Goal: Use online tool/utility

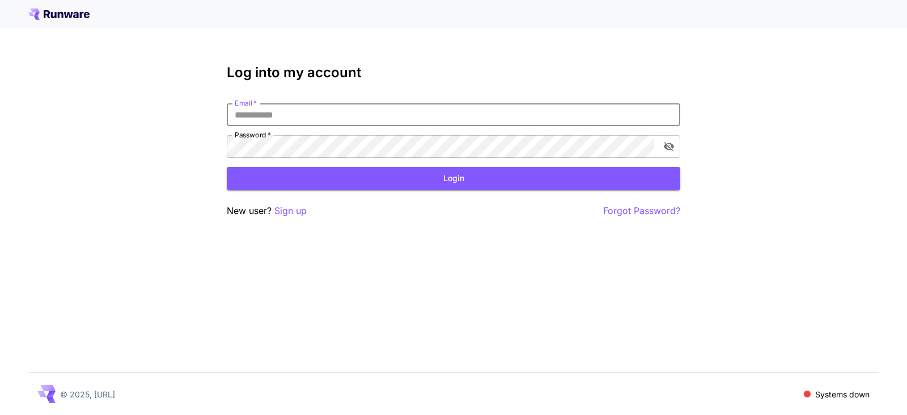
click at [276, 116] on input "Email   *" at bounding box center [454, 114] width 454 height 23
type input "**********"
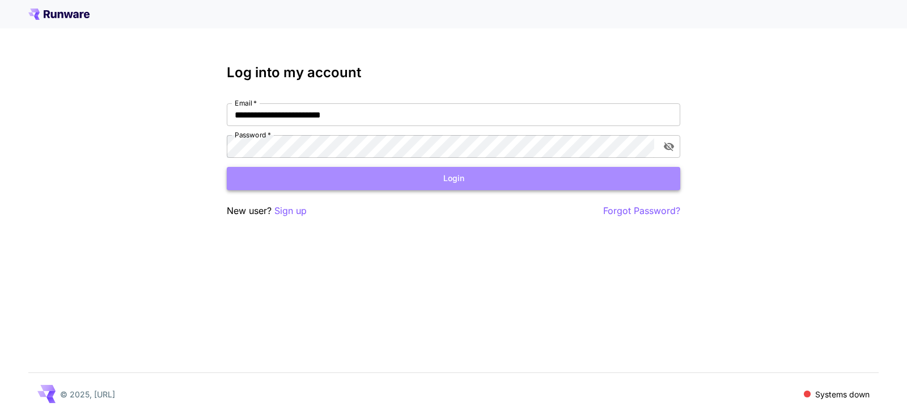
click at [286, 189] on button "Login" at bounding box center [454, 178] width 454 height 23
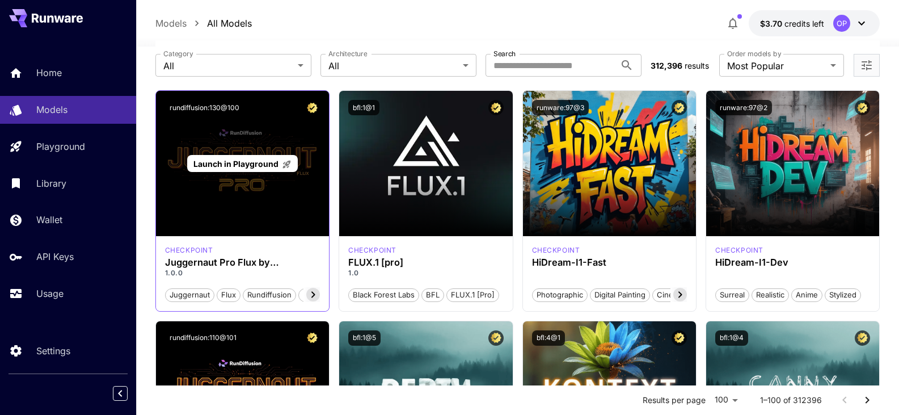
scroll to position [57, 0]
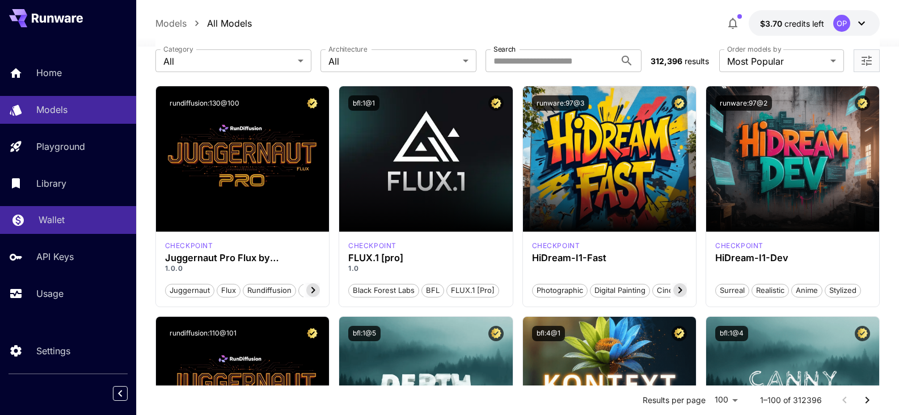
click at [45, 212] on link "Wallet" at bounding box center [68, 220] width 136 height 28
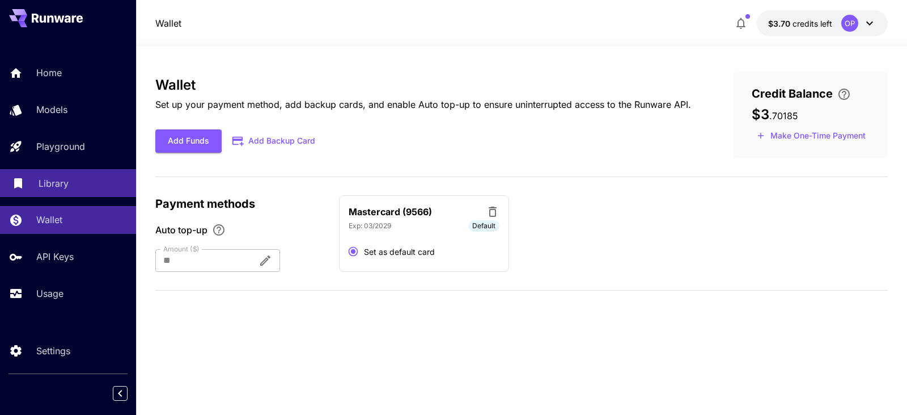
click at [61, 191] on link "Library" at bounding box center [68, 183] width 136 height 28
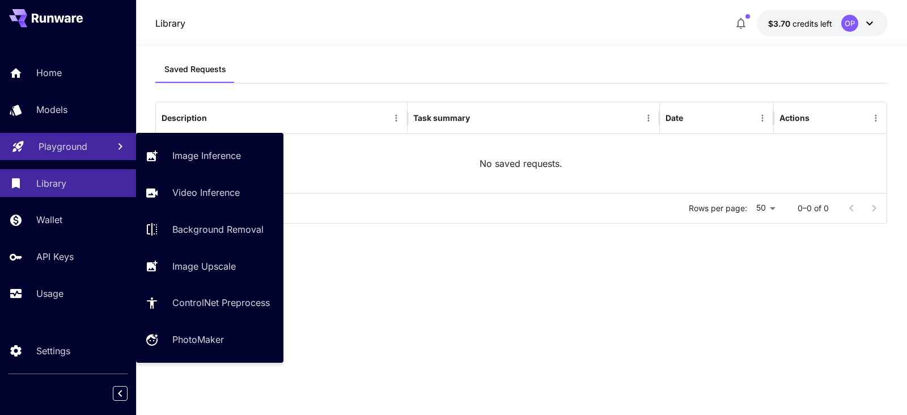
click at [78, 147] on p "Playground" at bounding box center [63, 147] width 49 height 14
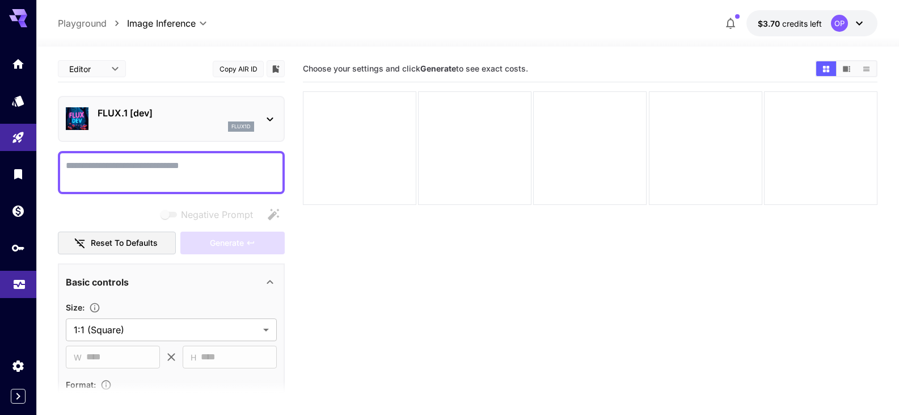
click at [20, 280] on icon "Usage" at bounding box center [19, 282] width 14 height 14
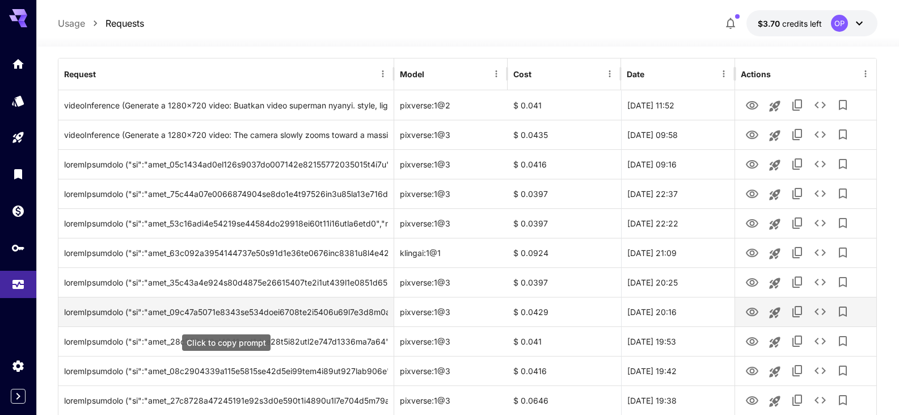
scroll to position [113, 0]
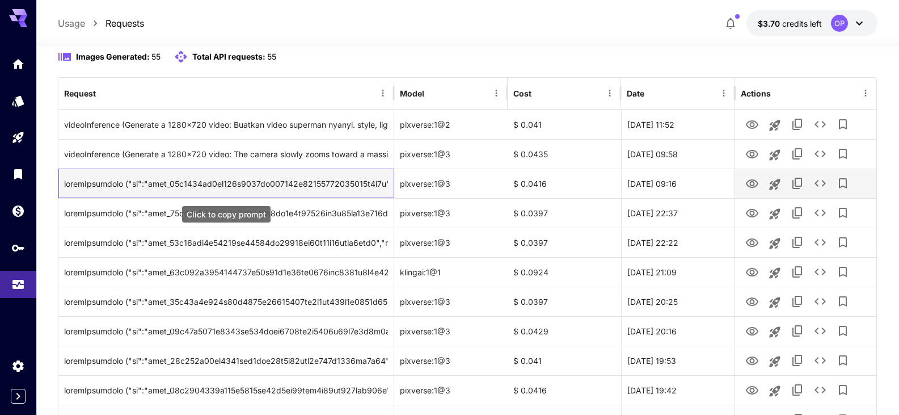
click at [358, 185] on div "Click to copy prompt" at bounding box center [226, 183] width 324 height 29
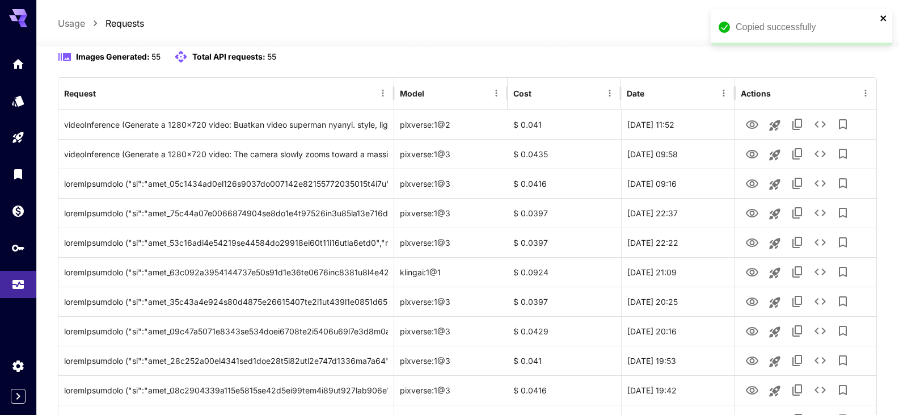
click at [883, 19] on icon "close" at bounding box center [883, 18] width 6 height 6
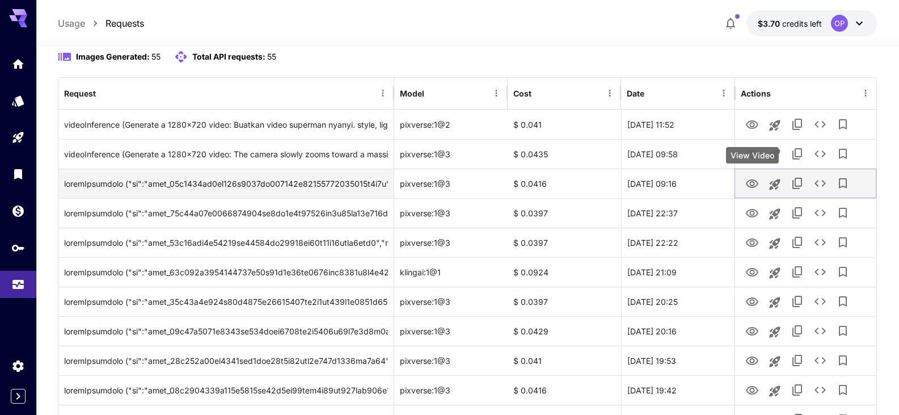
click at [755, 185] on icon "View Video" at bounding box center [752, 184] width 14 height 14
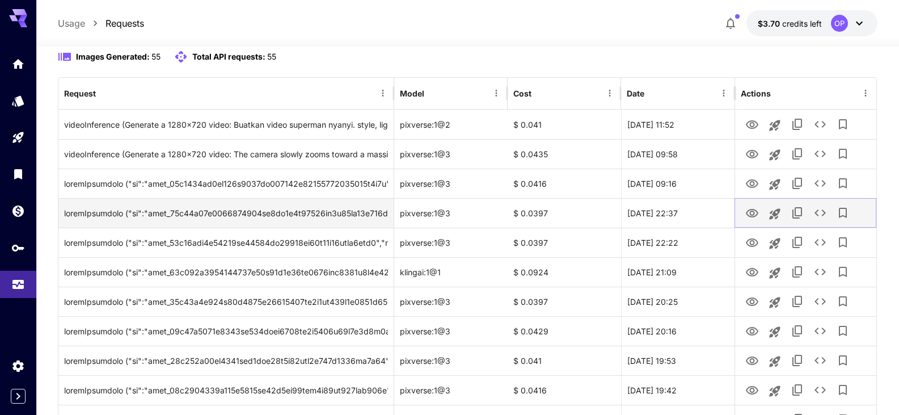
click at [753, 212] on icon "View Video" at bounding box center [752, 213] width 12 height 9
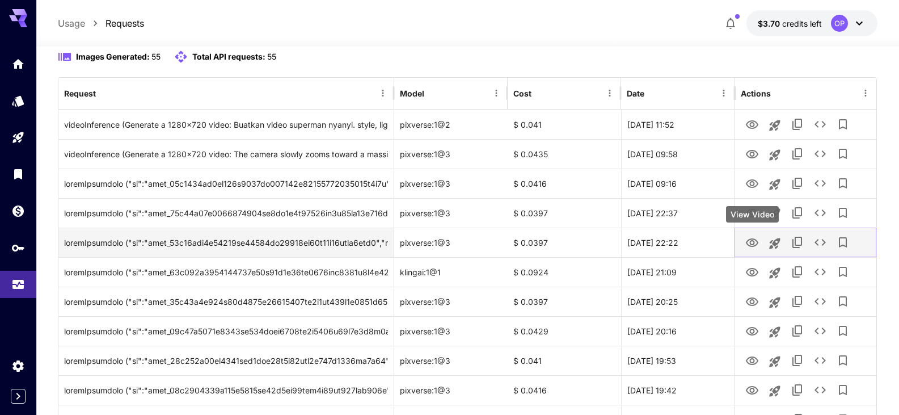
click at [748, 234] on button "View Video" at bounding box center [752, 241] width 23 height 23
click at [746, 244] on icon "View Video" at bounding box center [752, 243] width 14 height 14
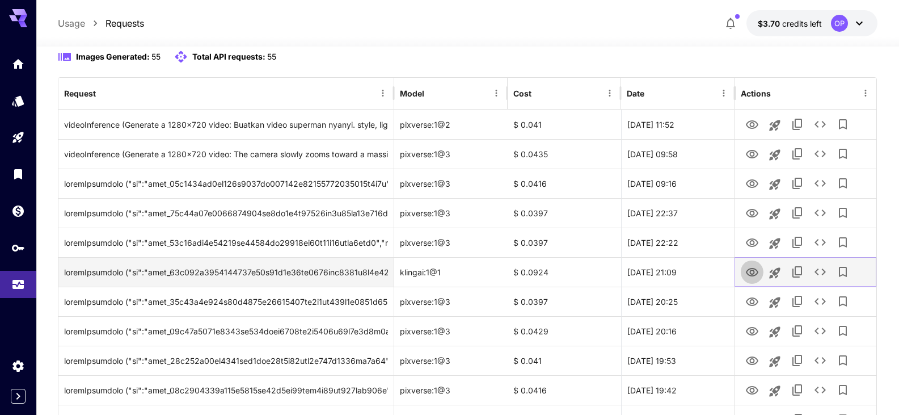
click at [747, 276] on icon "View Video" at bounding box center [752, 272] width 14 height 14
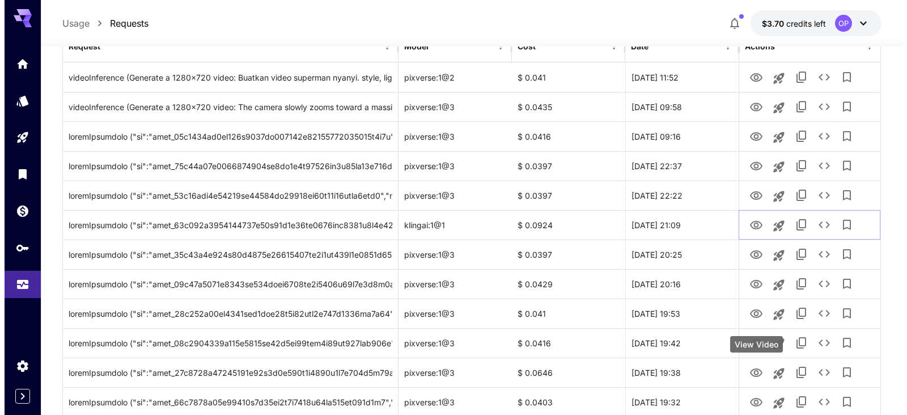
scroll to position [340, 0]
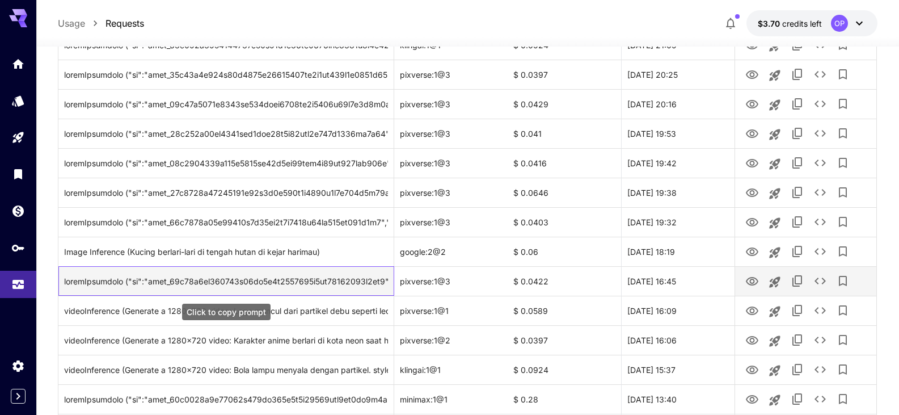
click at [342, 281] on div "Click to copy prompt" at bounding box center [226, 281] width 324 height 29
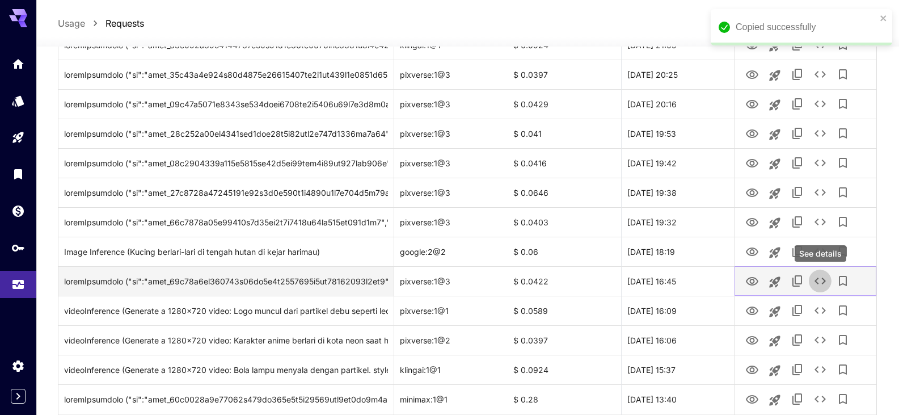
click at [818, 280] on icon "See details" at bounding box center [820, 281] width 14 height 14
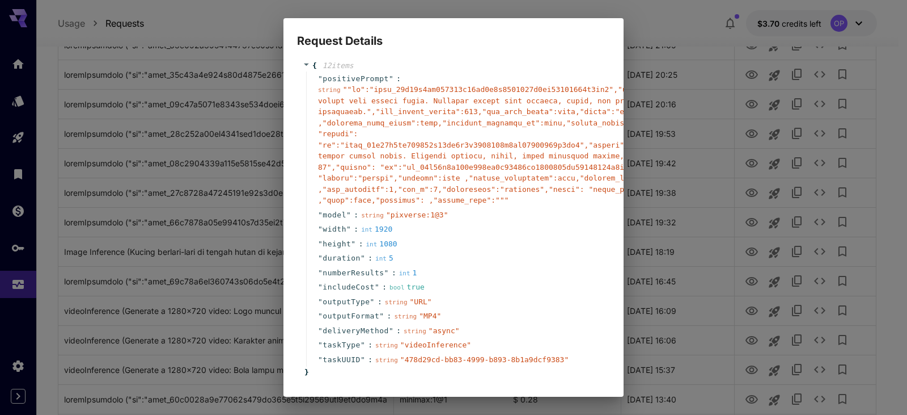
scroll to position [0, 0]
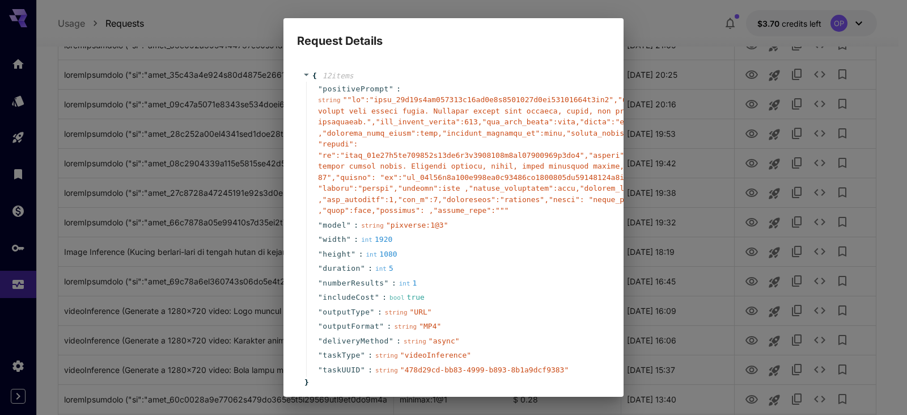
click at [725, 408] on div "Request Details { 12 item s " positivePrompt " : string " " " model " : string …" at bounding box center [453, 207] width 907 height 415
click at [860, 204] on div "Request Details { 12 item s " positivePrompt " : string " " " model " : string …" at bounding box center [453, 207] width 907 height 415
click at [535, 10] on div "Request Details { 12 item s " positivePrompt " : string " " " model " : string …" at bounding box center [453, 207] width 907 height 415
drag, startPoint x: 518, startPoint y: 9, endPoint x: 386, endPoint y: 4, distance: 132.3
click at [515, 9] on div "Request Details { 12 item s " positivePrompt " : string " " " model " : string …" at bounding box center [453, 207] width 907 height 415
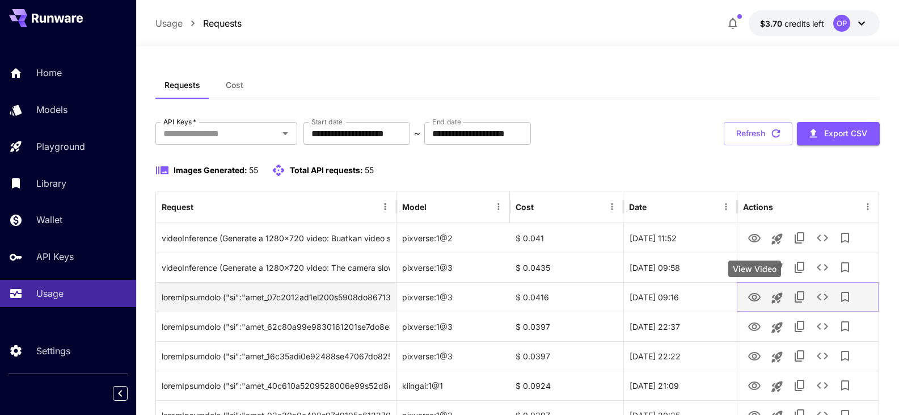
click at [757, 299] on icon "View Video" at bounding box center [754, 297] width 12 height 9
drag, startPoint x: 822, startPoint y: 272, endPoint x: 822, endPoint y: 294, distance: 22.1
click at [822, 294] on icon "See details" at bounding box center [823, 297] width 14 height 14
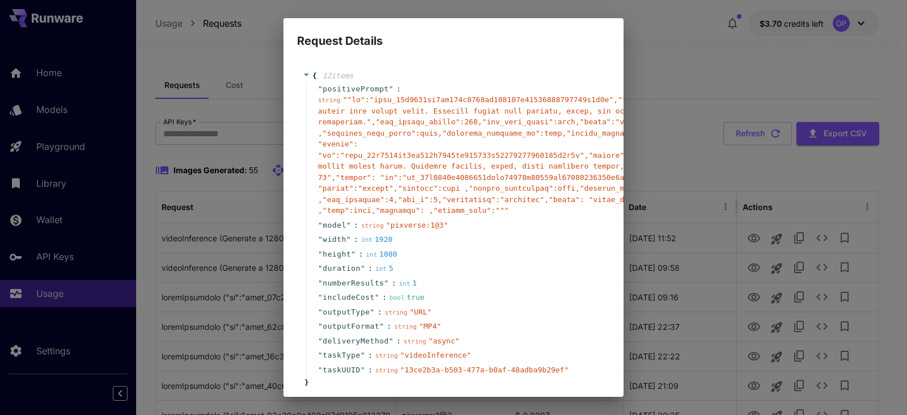
drag, startPoint x: 374, startPoint y: 398, endPoint x: 387, endPoint y: 396, distance: 13.1
click at [387, 396] on div "Request Details { 12 item s " positivePrompt " : string " " " model " : string …" at bounding box center [453, 207] width 907 height 415
click at [480, 201] on span "" "" at bounding box center [785, 154] width 935 height 119
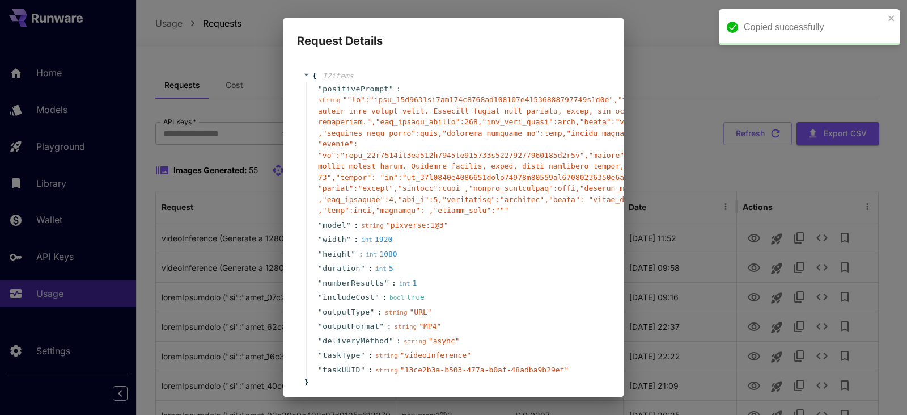
click at [481, 208] on span "" "" at bounding box center [785, 154] width 935 height 119
click at [482, 208] on span "" "" at bounding box center [785, 154] width 935 height 119
click at [492, 231] on div "" model " : string " pixverse:1@3 "" at bounding box center [455, 225] width 298 height 15
click at [669, 69] on div "Request Details { 12 item s " positivePrompt " : string " " " model " : string …" at bounding box center [453, 207] width 907 height 415
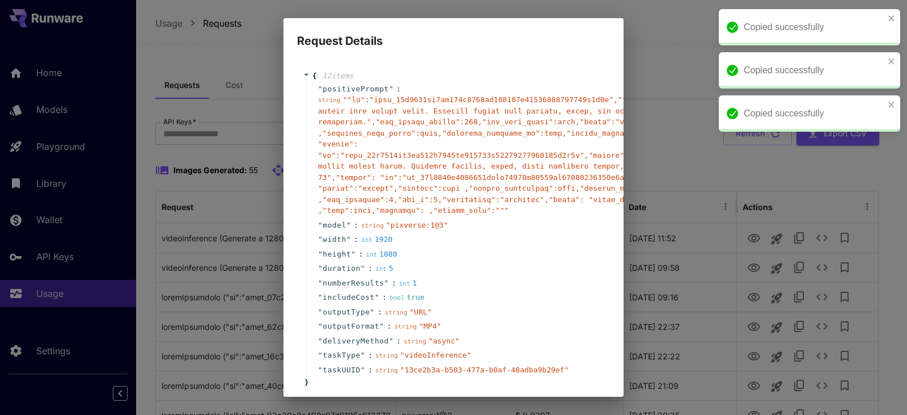
click at [888, 19] on div "Copied successfully" at bounding box center [806, 27] width 164 height 20
click at [887, 23] on div "Copied successfully" at bounding box center [806, 27] width 164 height 20
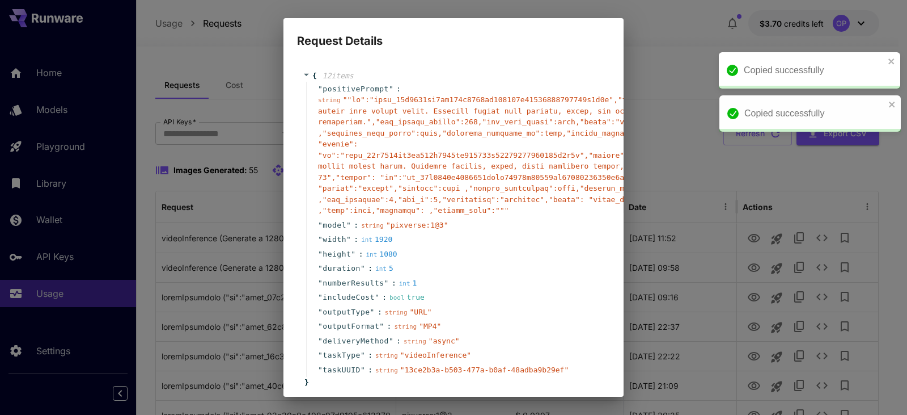
drag, startPoint x: 889, startPoint y: 38, endPoint x: 889, endPoint y: 56, distance: 17.6
click at [889, 95] on div "Copied successfully" at bounding box center [810, 113] width 181 height 36
click at [889, 14] on div "Copied successfully Copied successfully Copied successfully" at bounding box center [807, 11] width 181 height 5
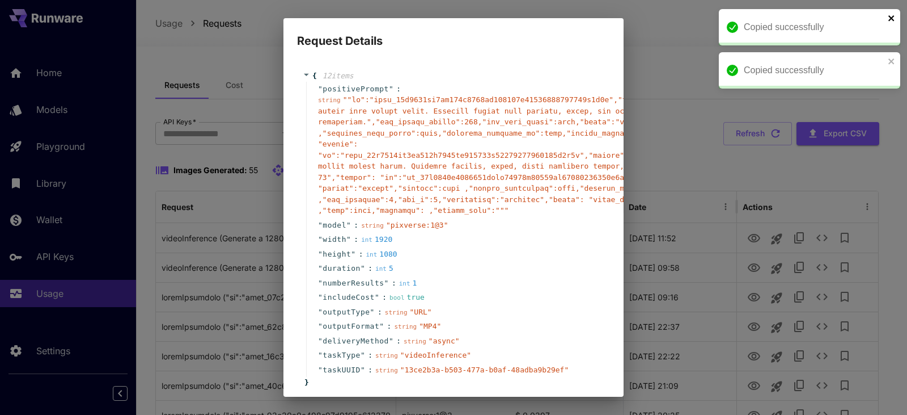
click at [895, 22] on icon "close" at bounding box center [892, 18] width 8 height 9
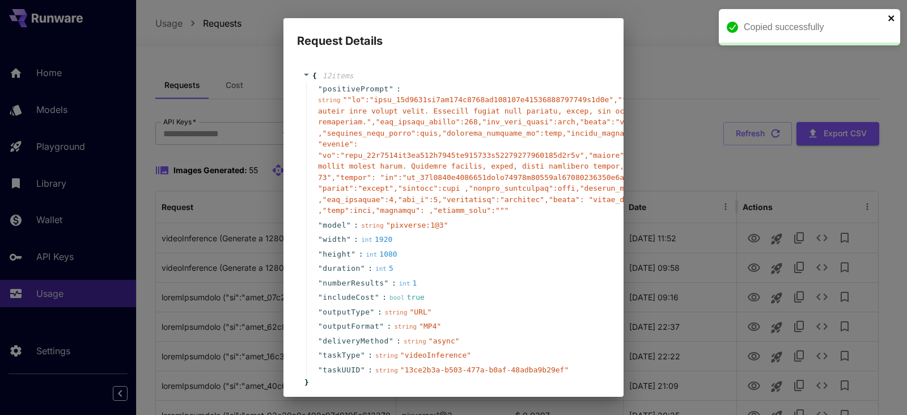
click at [893, 18] on icon "close" at bounding box center [892, 18] width 6 height 6
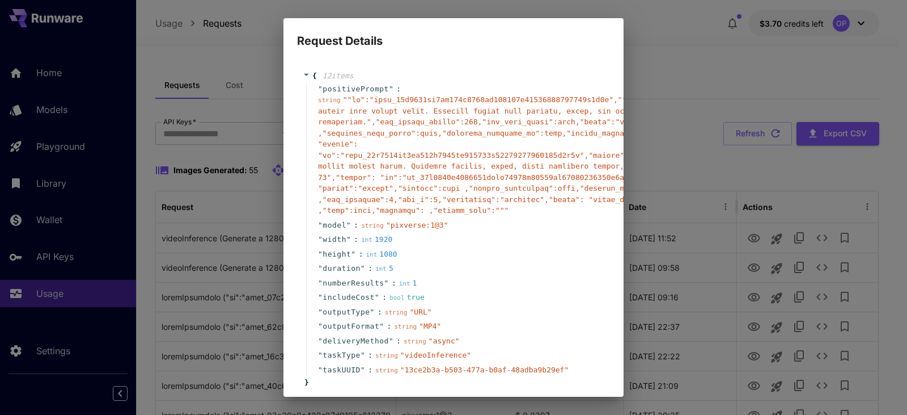
click at [731, 52] on div "Request Details { 12 item s " positivePrompt " : string " " " model " : string …" at bounding box center [453, 207] width 907 height 415
click at [229, 94] on div "Request Details { 12 item s " positivePrompt " : string " " " model " : string …" at bounding box center [453, 207] width 907 height 415
click at [708, 178] on div "Request Details { 12 item s " positivePrompt " : string " " " model " : string …" at bounding box center [453, 207] width 907 height 415
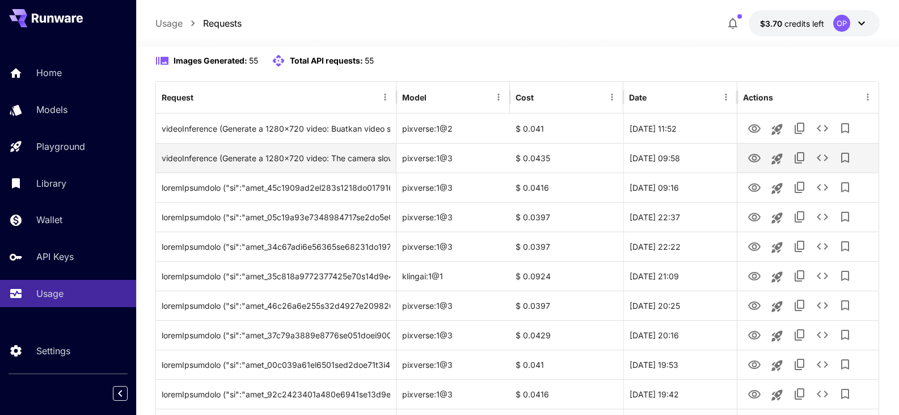
scroll to position [113, 0]
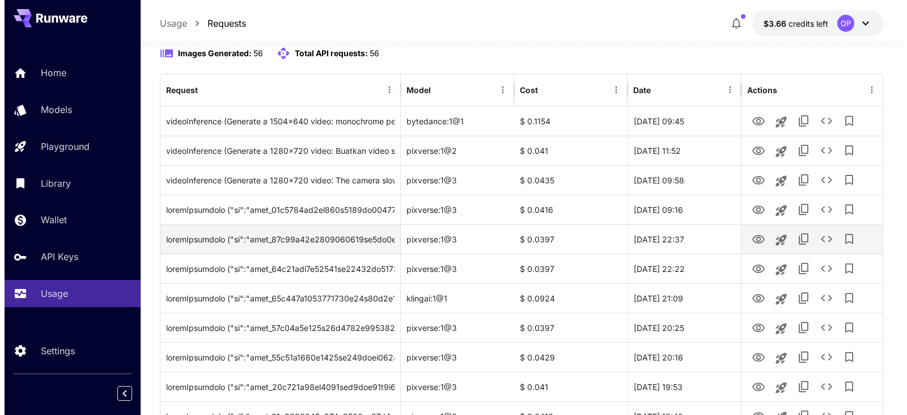
scroll to position [113, 0]
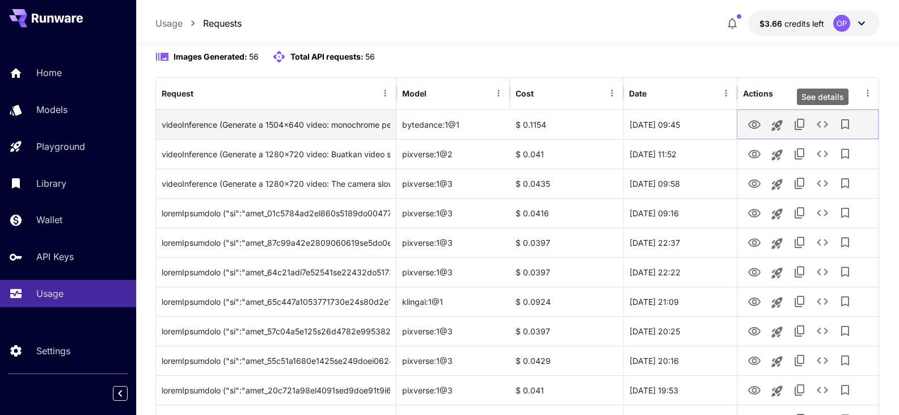
click at [820, 123] on icon "See details" at bounding box center [823, 124] width 14 height 14
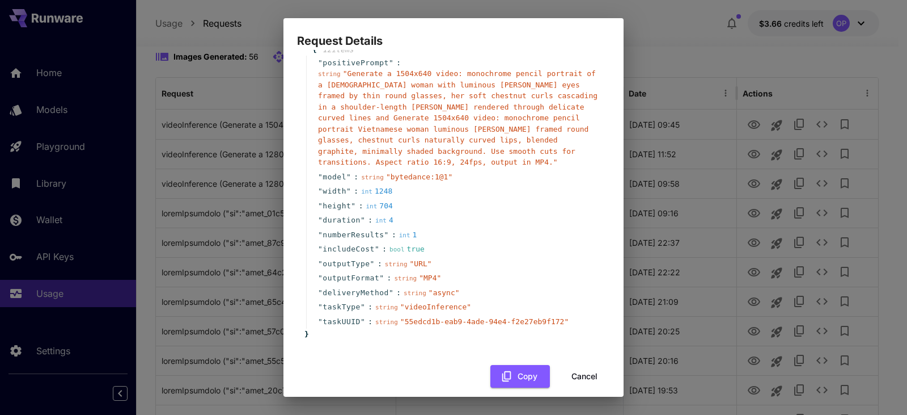
scroll to position [27, 0]
click at [573, 365] on button "Cancel" at bounding box center [584, 375] width 51 height 23
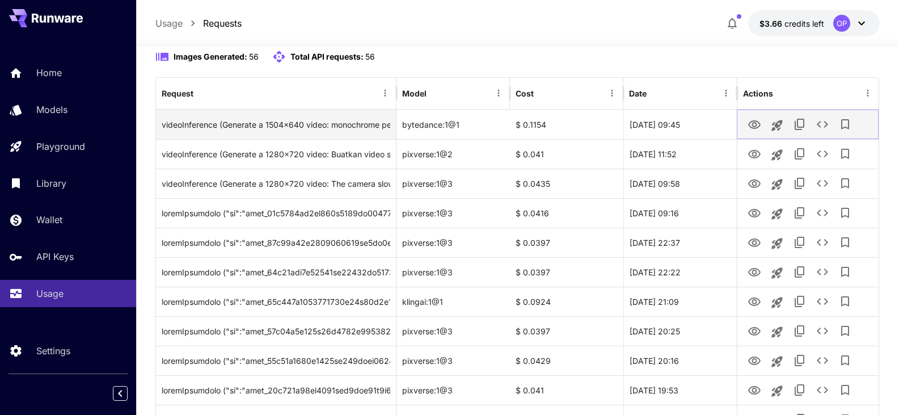
click at [824, 126] on icon "See details" at bounding box center [823, 124] width 14 height 14
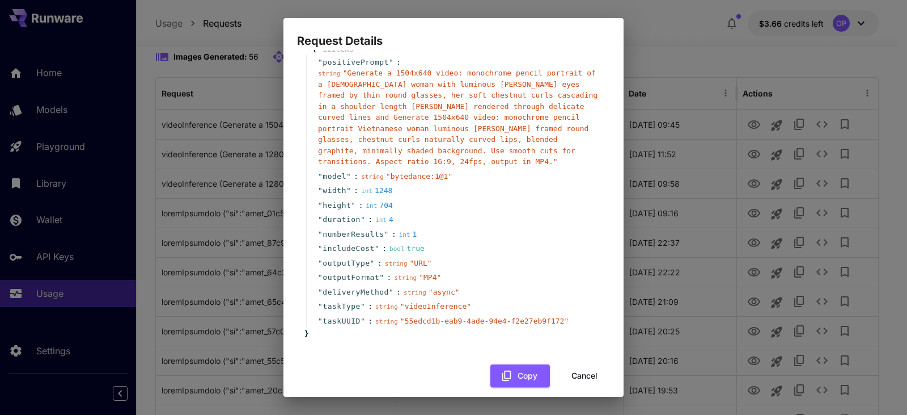
click at [902, 27] on div "Request Details { 12 item s " positivePrompt " : string " Generate a 1504x640 v…" at bounding box center [453, 207] width 907 height 415
click at [900, 30] on div "Request Details { 12 item s " positivePrompt " : string " Generate a 1504x640 v…" at bounding box center [453, 207] width 907 height 415
click at [724, 57] on div "Request Details { 12 item s " positivePrompt " : string " Generate a 1504x640 v…" at bounding box center [453, 207] width 907 height 415
click at [585, 372] on button "Cancel" at bounding box center [584, 375] width 51 height 23
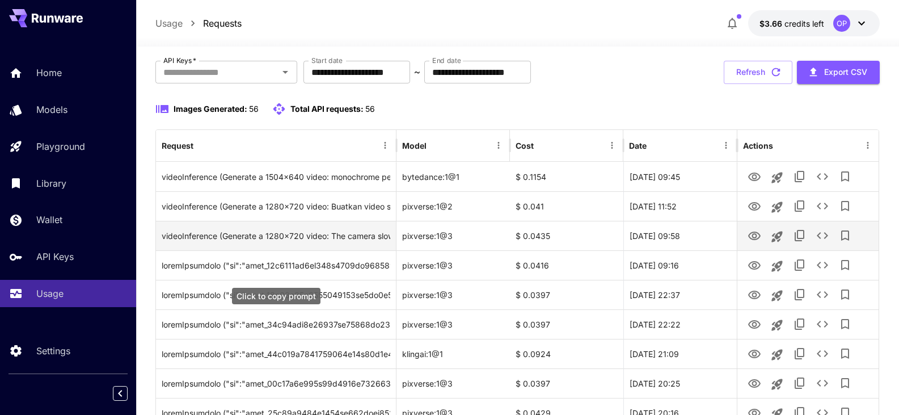
scroll to position [57, 0]
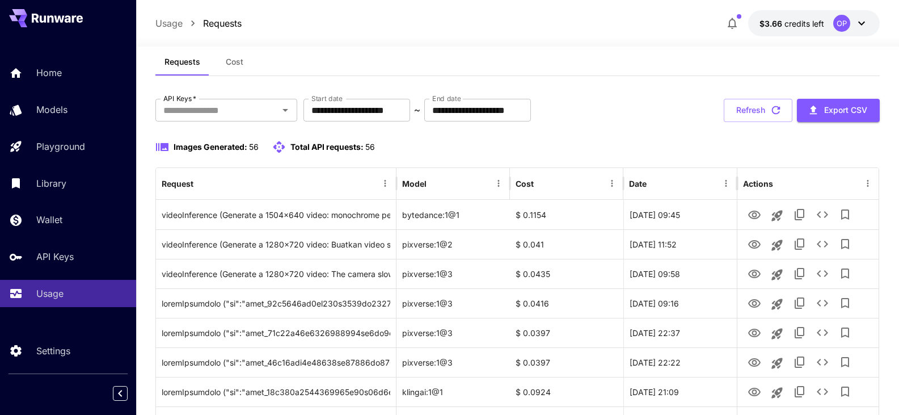
scroll to position [113, 0]
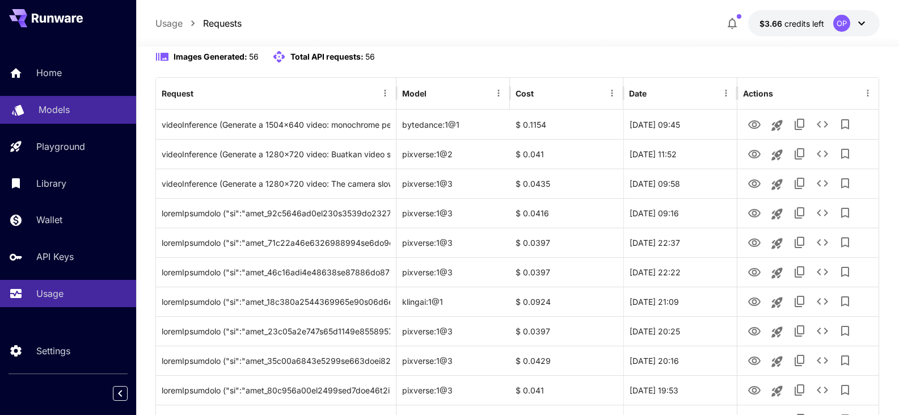
click at [66, 116] on p "Models" at bounding box center [54, 110] width 31 height 14
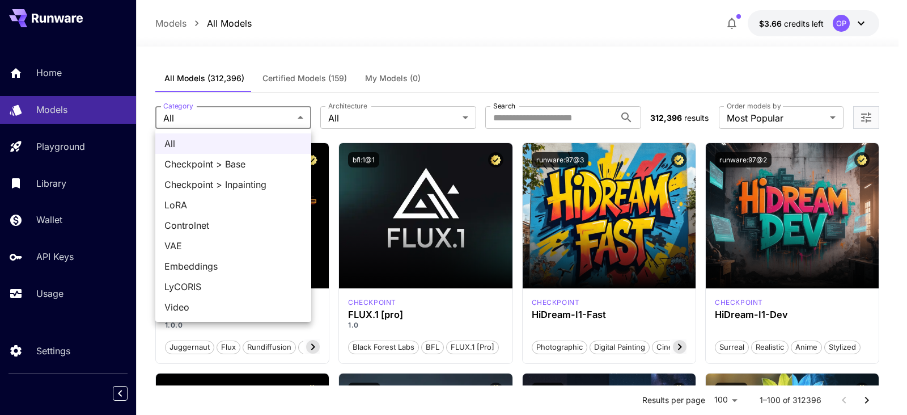
click at [180, 299] on li "Video" at bounding box center [233, 307] width 156 height 20
type input "*****"
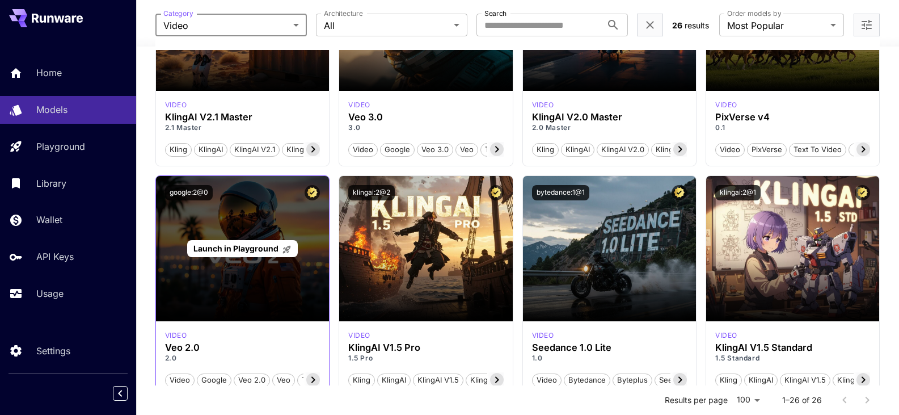
scroll to position [681, 0]
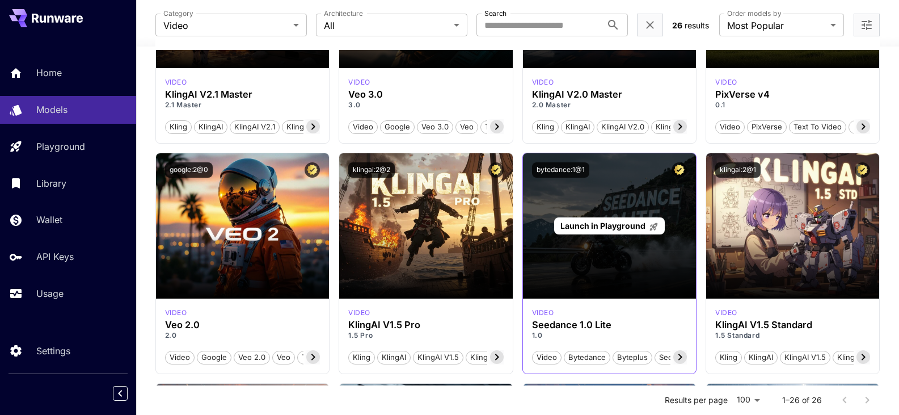
click at [626, 226] on span "Launch in Playground" at bounding box center [602, 226] width 85 height 10
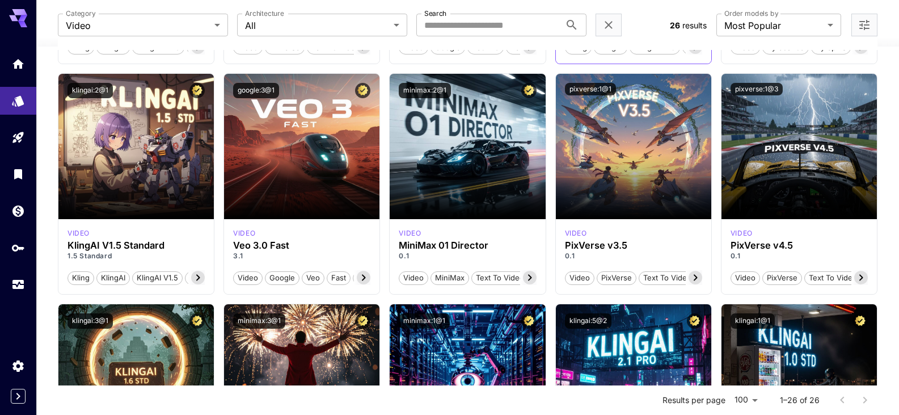
scroll to position [454, 0]
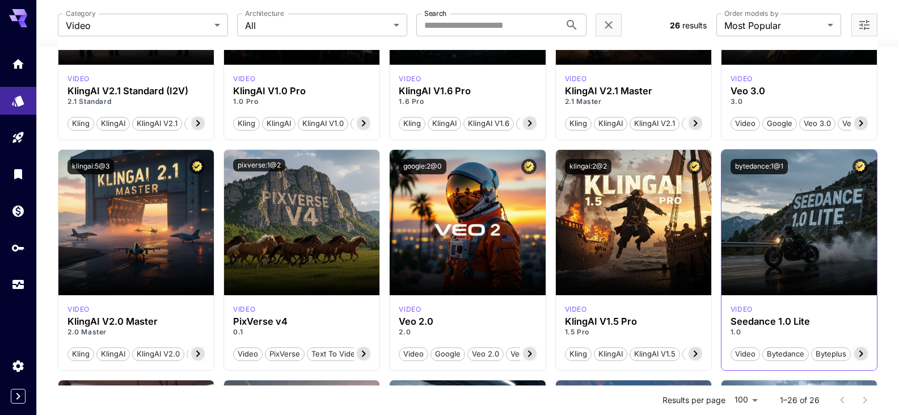
click at [858, 354] on icon at bounding box center [861, 354] width 14 height 14
click at [858, 353] on icon at bounding box center [861, 354] width 14 height 14
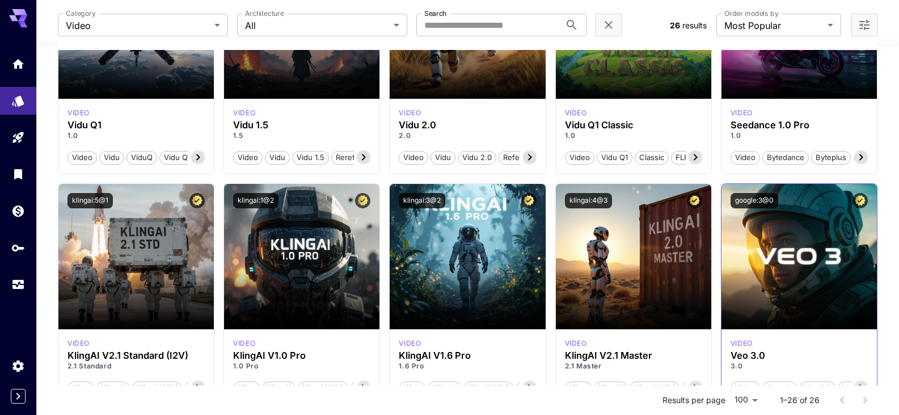
scroll to position [57, 0]
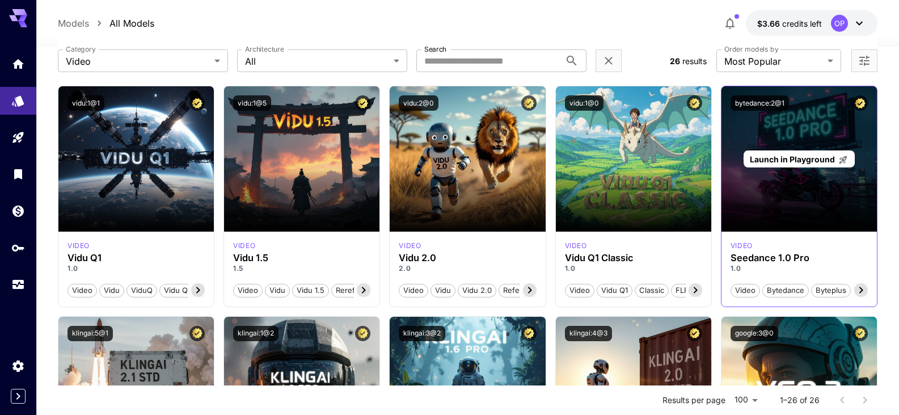
click at [779, 164] on p "Launch in Playground" at bounding box center [799, 159] width 98 height 12
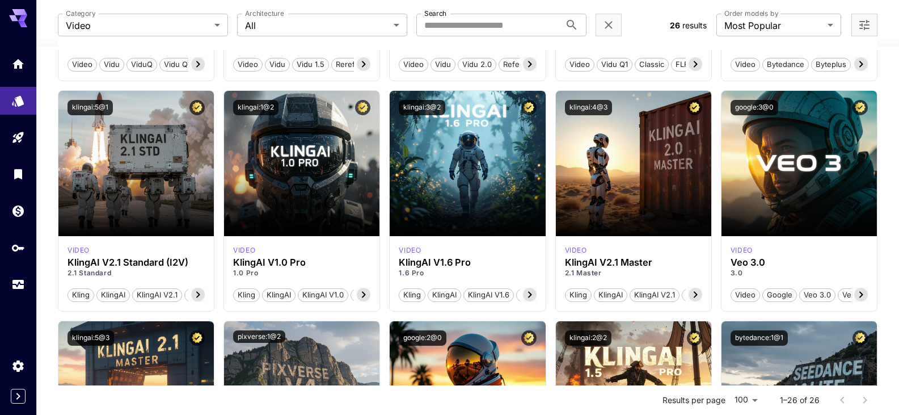
scroll to position [284, 0]
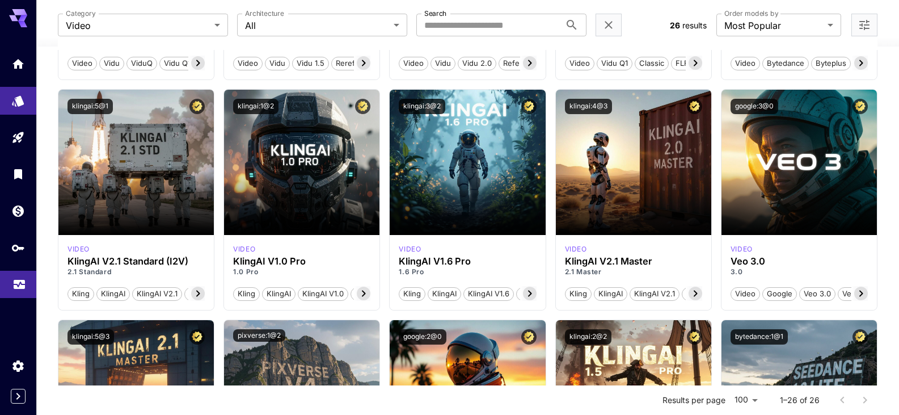
click at [16, 277] on icon "Usage" at bounding box center [19, 279] width 11 height 6
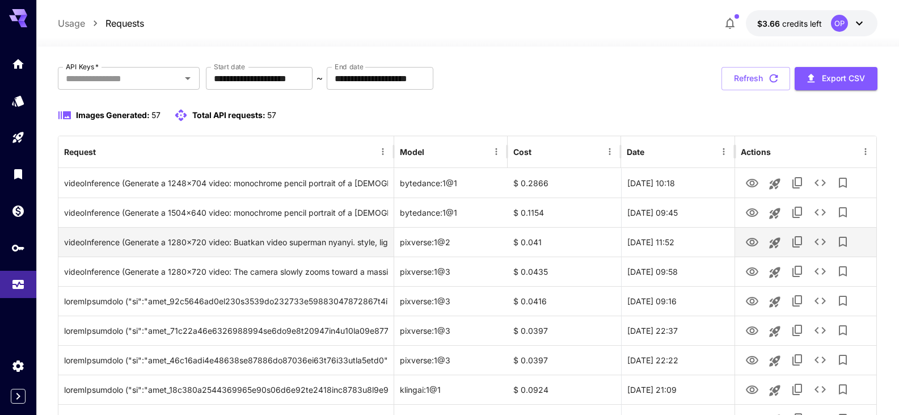
scroll to position [57, 0]
